Goal: Information Seeking & Learning: Learn about a topic

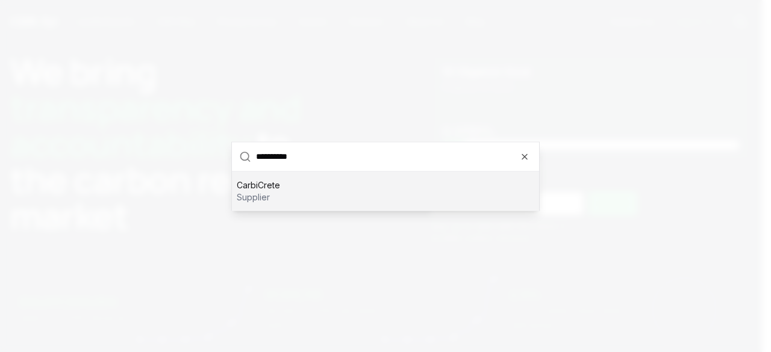
type input "**********"
click at [322, 190] on div "CarbiCrete supplier" at bounding box center [385, 191] width 307 height 39
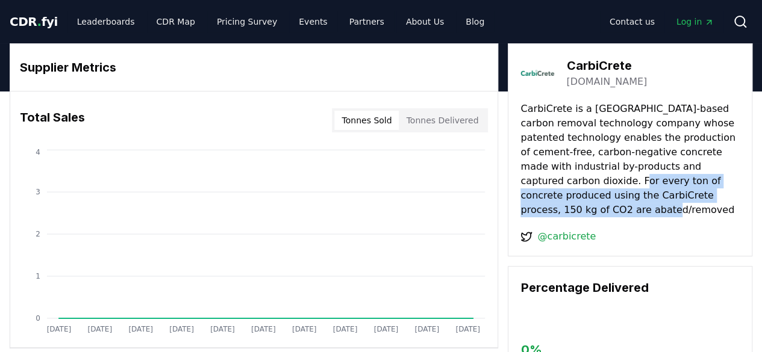
drag, startPoint x: 517, startPoint y: 184, endPoint x: 711, endPoint y: 192, distance: 193.5
click at [711, 192] on div "CarbiCrete [DOMAIN_NAME] CarbiCrete is a [GEOGRAPHIC_DATA]-based carbon removal…" at bounding box center [630, 149] width 245 height 213
click at [716, 193] on p "CarbiCrete is a [GEOGRAPHIC_DATA]-based carbon removal technology company whose…" at bounding box center [629, 160] width 219 height 116
drag, startPoint x: 716, startPoint y: 197, endPoint x: 691, endPoint y: 167, distance: 38.6
click at [691, 167] on p "CarbiCrete is a [GEOGRAPHIC_DATA]-based carbon removal technology company whose…" at bounding box center [629, 160] width 219 height 116
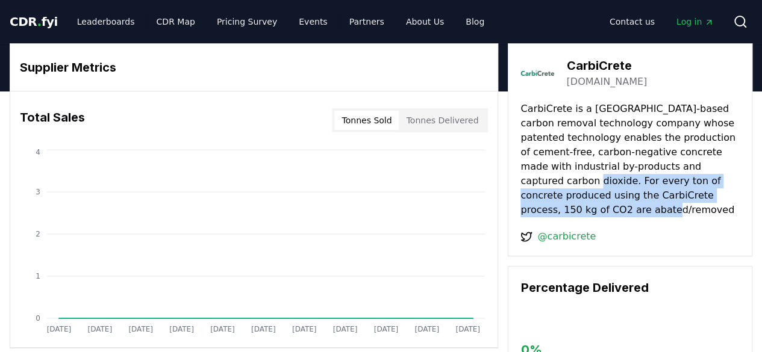
click at [708, 190] on p "CarbiCrete is a [GEOGRAPHIC_DATA]-based carbon removal technology company whose…" at bounding box center [629, 160] width 219 height 116
